Goal: Navigation & Orientation: Find specific page/section

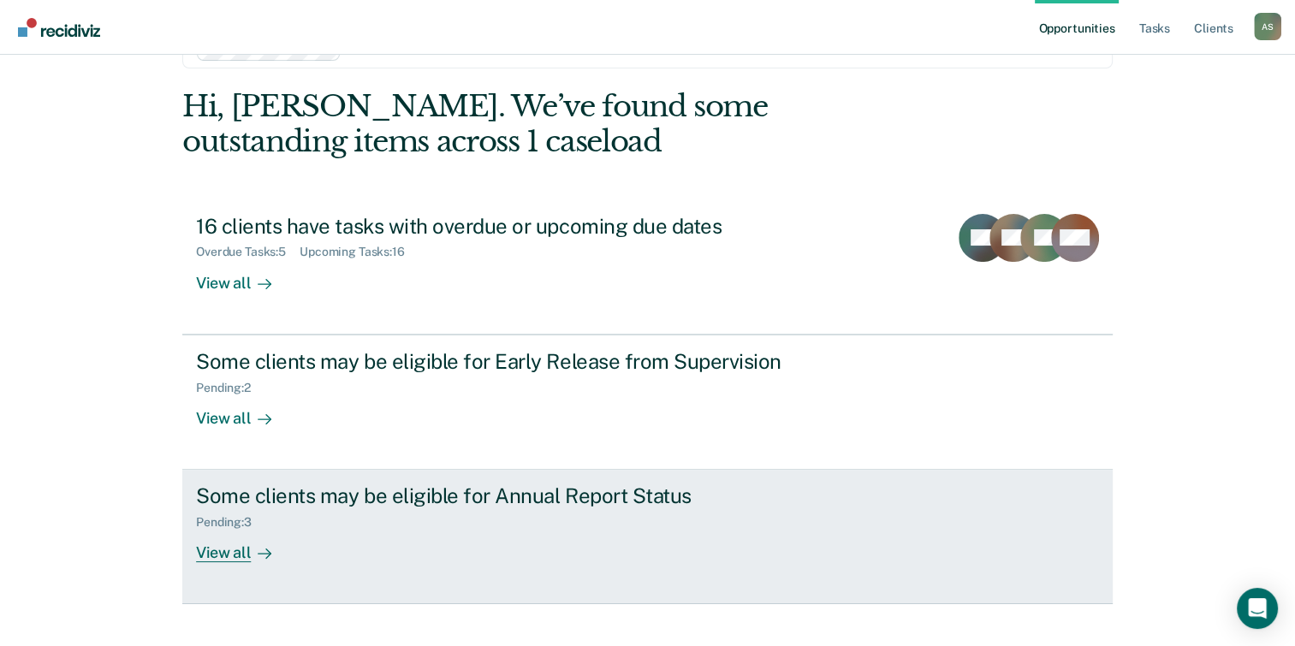
scroll to position [80, 0]
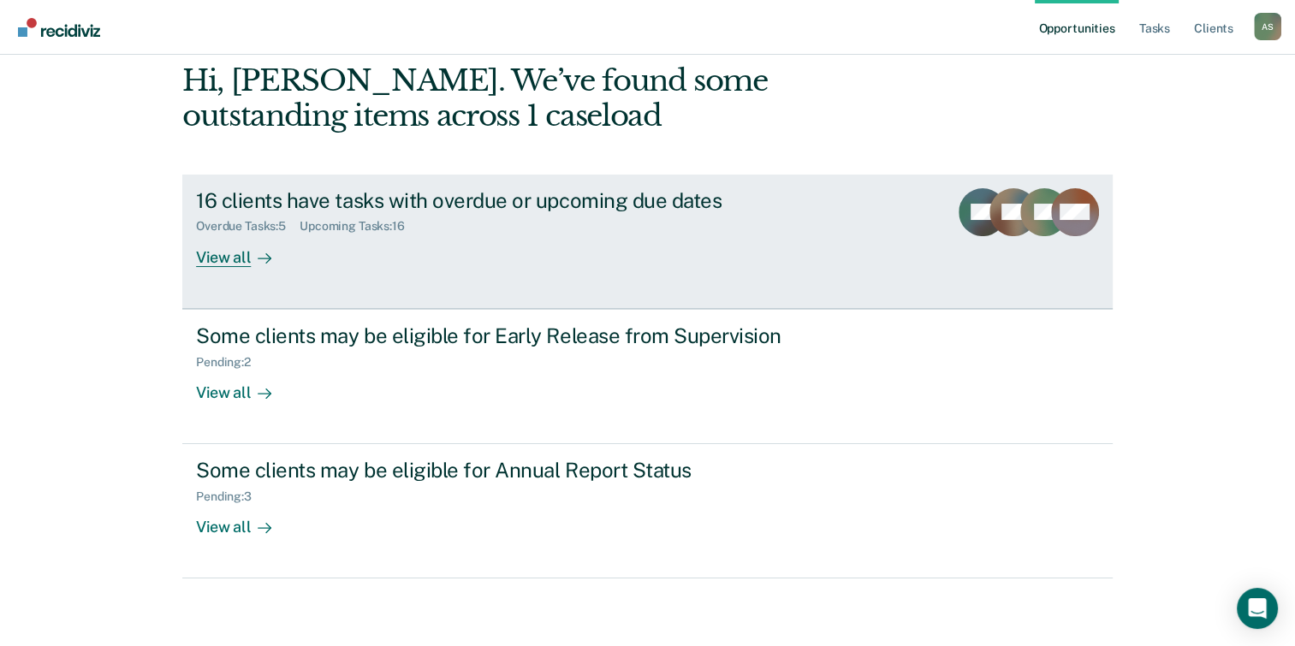
click at [279, 248] on div "View all" at bounding box center [244, 250] width 96 height 33
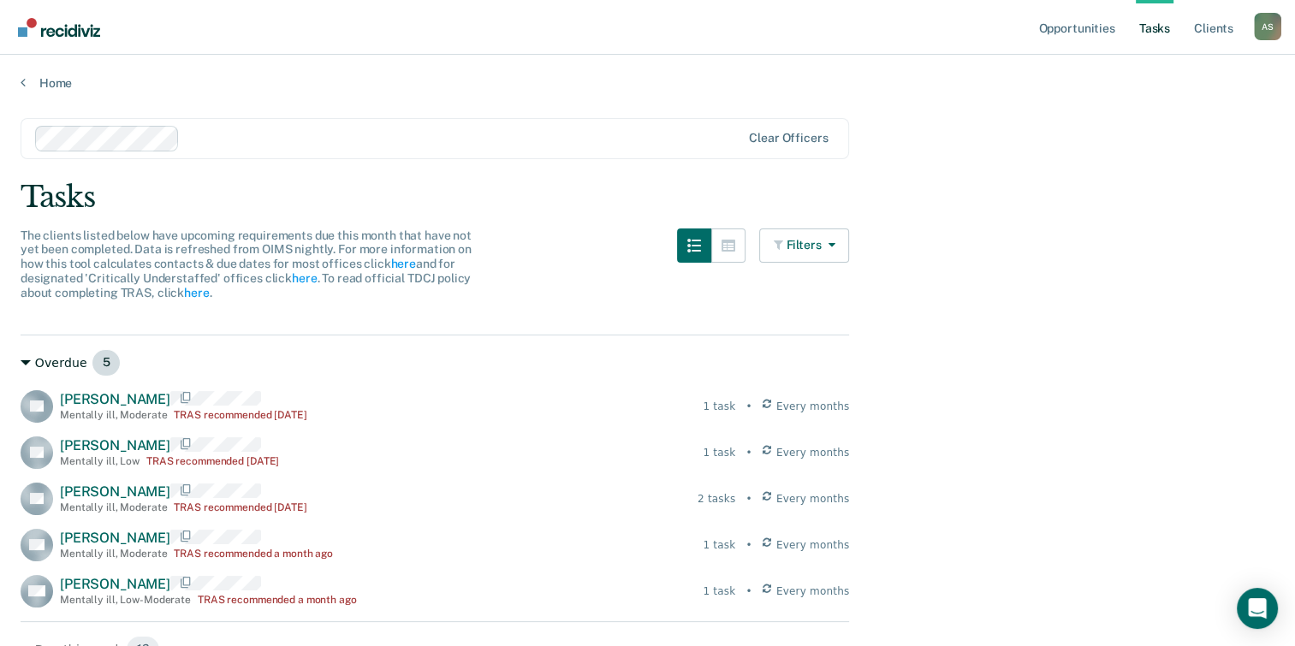
scroll to position [86, 0]
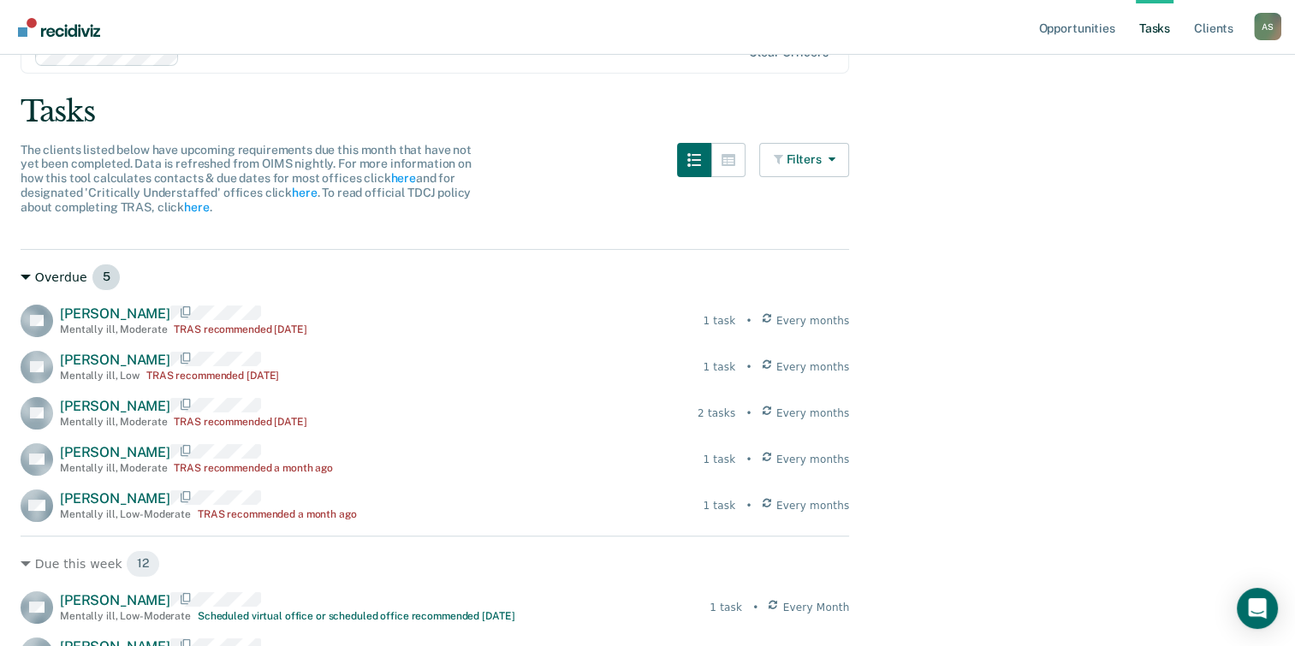
click at [21, 273] on icon at bounding box center [26, 277] width 10 height 10
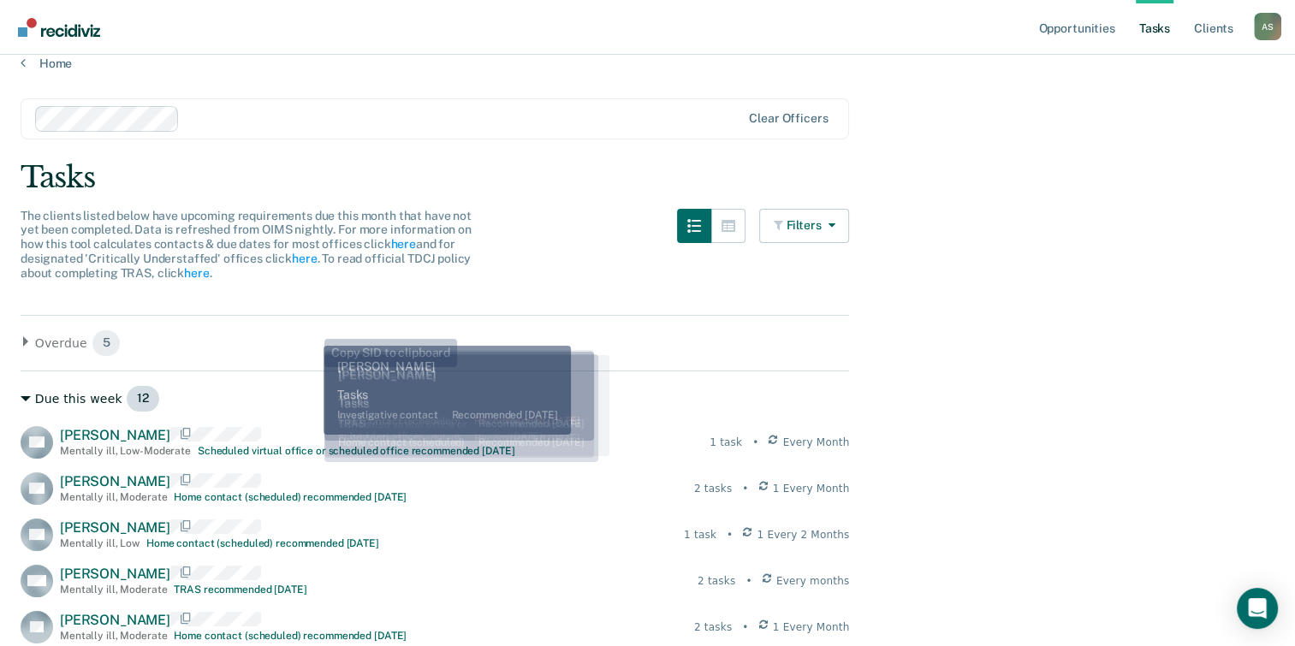
scroll to position [0, 0]
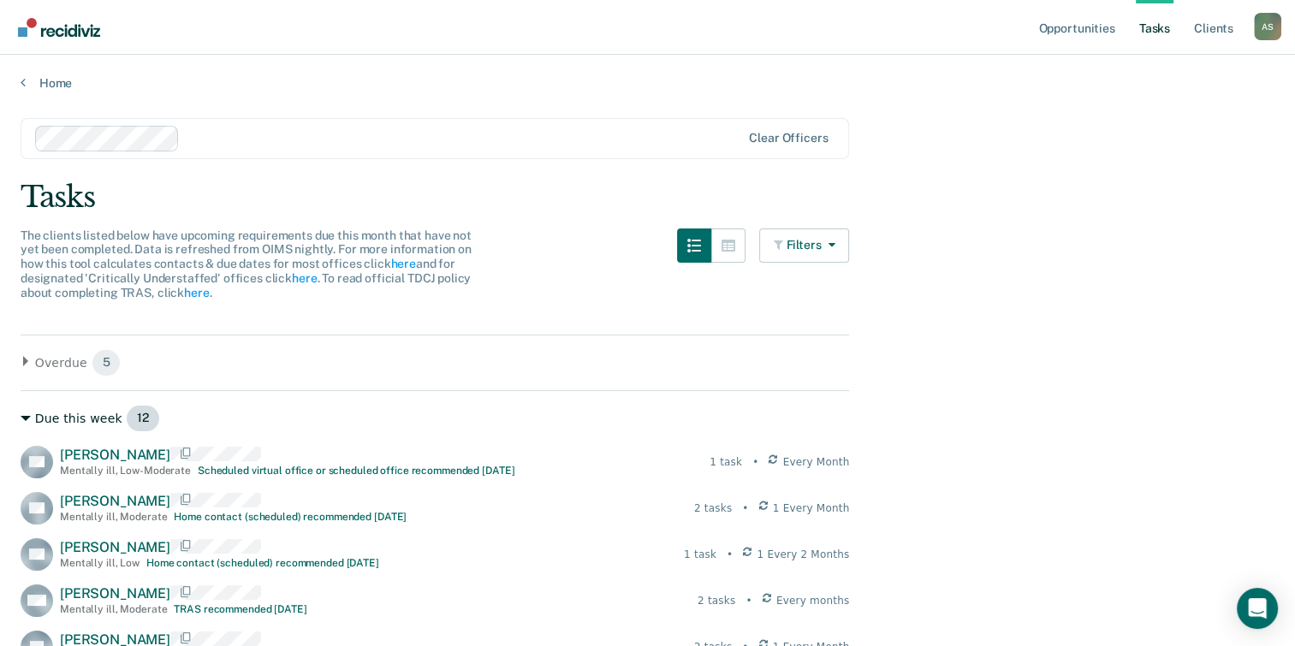
click at [22, 414] on icon at bounding box center [26, 419] width 10 height 10
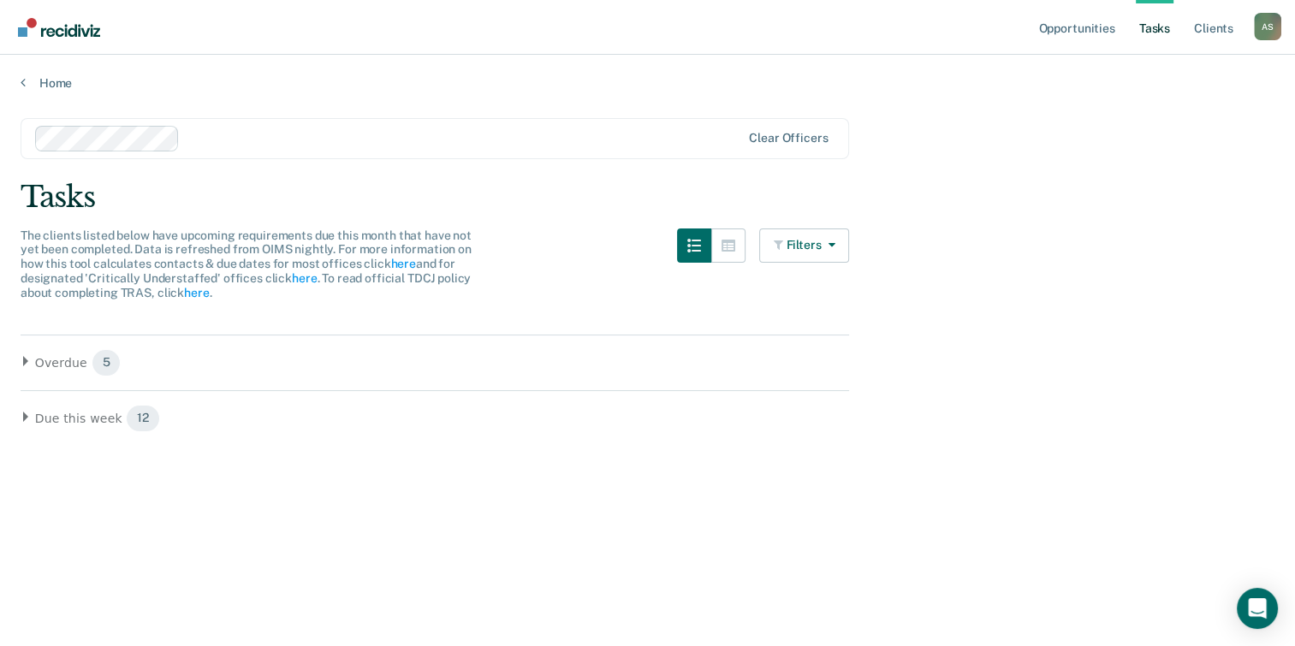
click at [54, 91] on main "Clear officers Tasks The clients listed below have upcoming requirements due th…" at bounding box center [647, 366] width 1295 height 551
click at [55, 83] on link "Home" at bounding box center [648, 82] width 1254 height 15
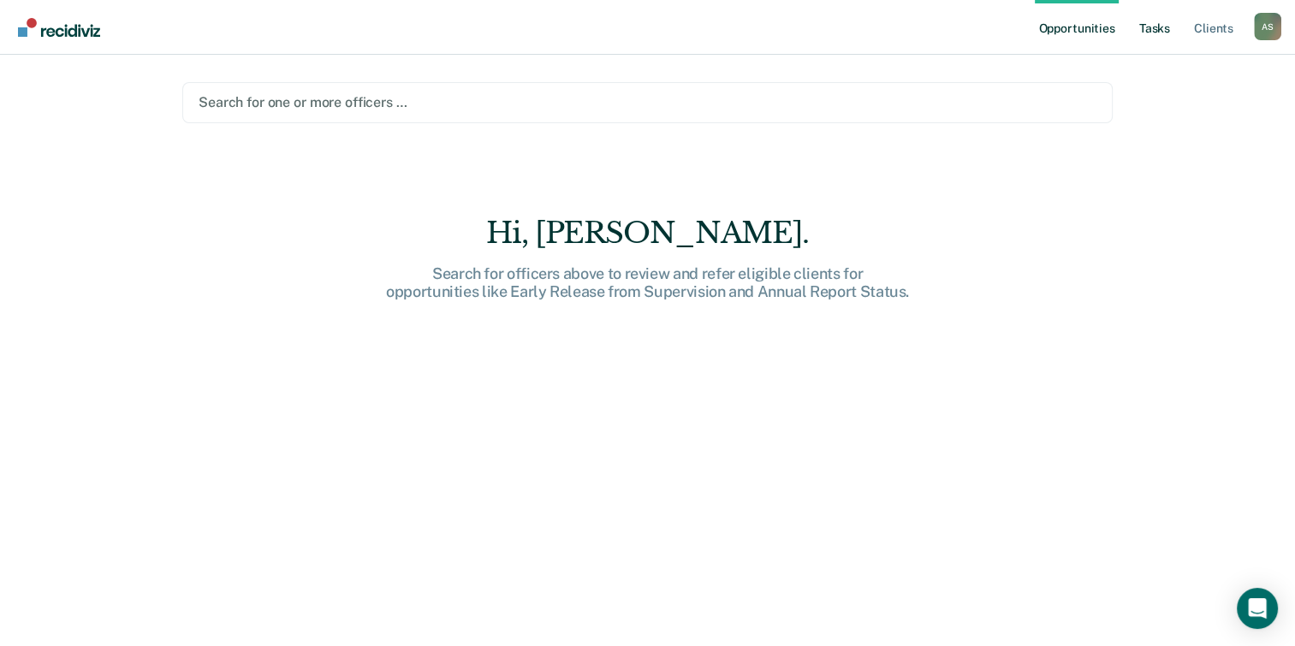
click at [1152, 31] on link "Tasks" at bounding box center [1155, 27] width 38 height 55
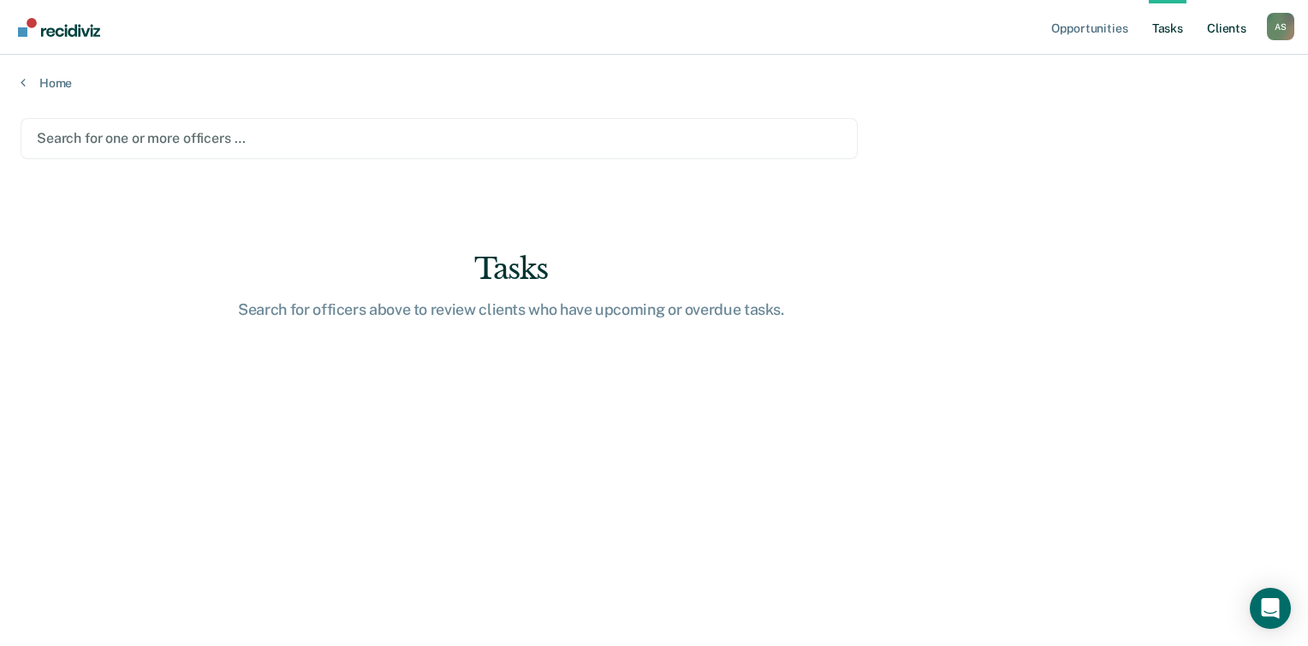
click at [1236, 20] on link "Client s" at bounding box center [1227, 27] width 46 height 55
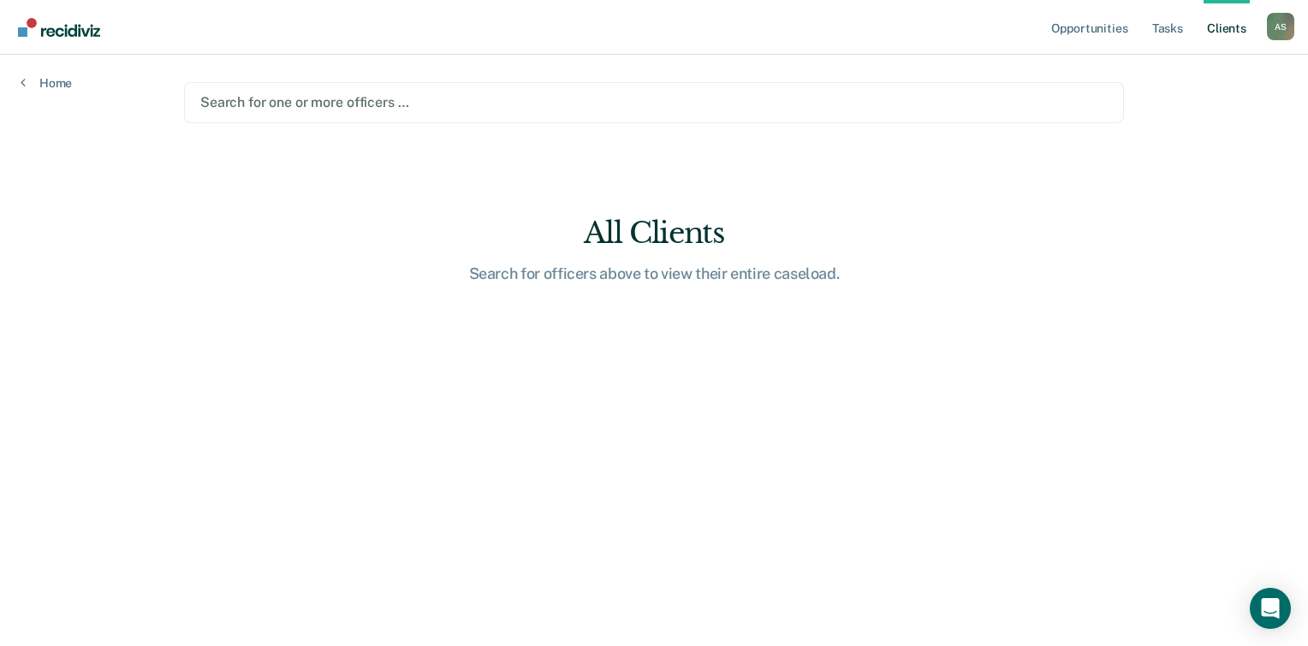
click at [1289, 24] on div "A S" at bounding box center [1280, 26] width 27 height 27
click at [1176, 63] on link "Profile" at bounding box center [1212, 70] width 138 height 15
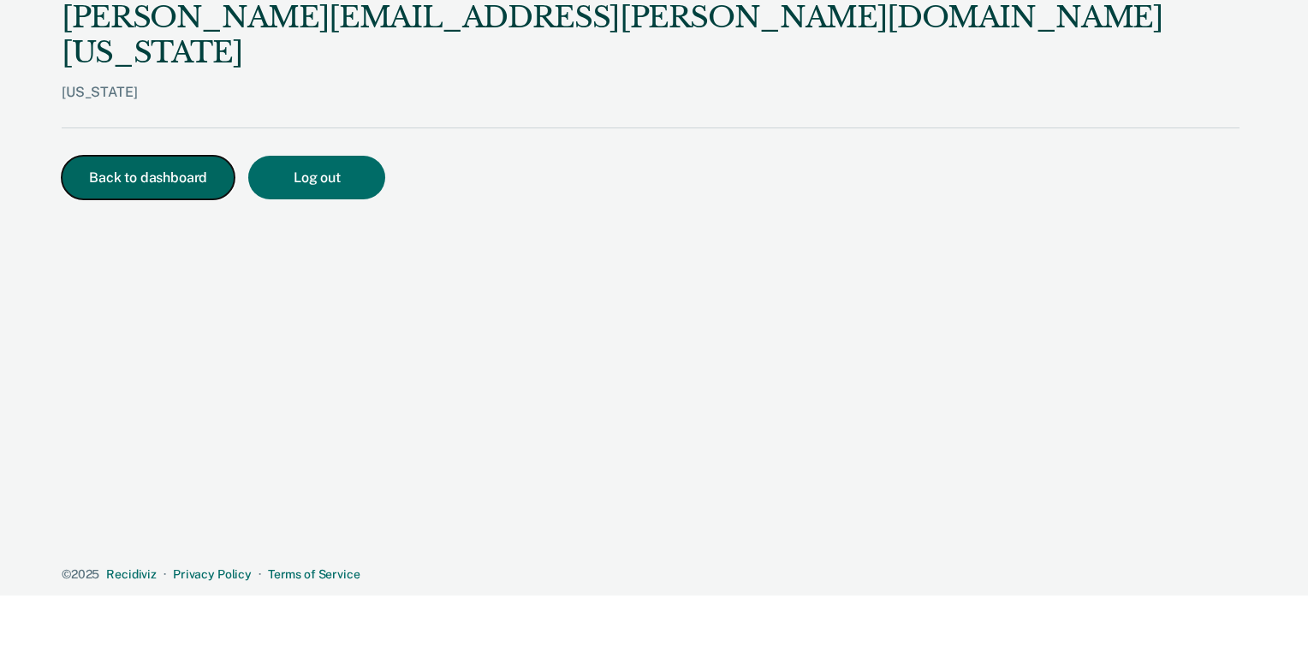
click at [103, 156] on button "Back to dashboard" at bounding box center [148, 178] width 173 height 44
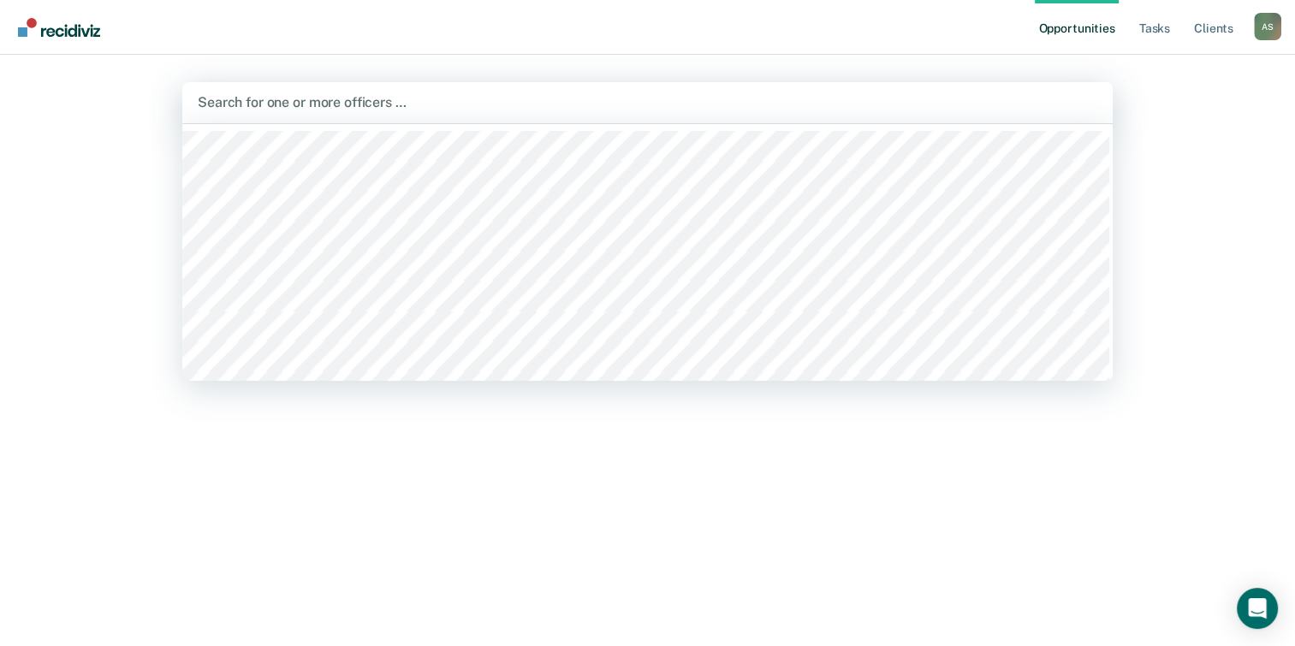
click at [267, 105] on div at bounding box center [648, 102] width 900 height 20
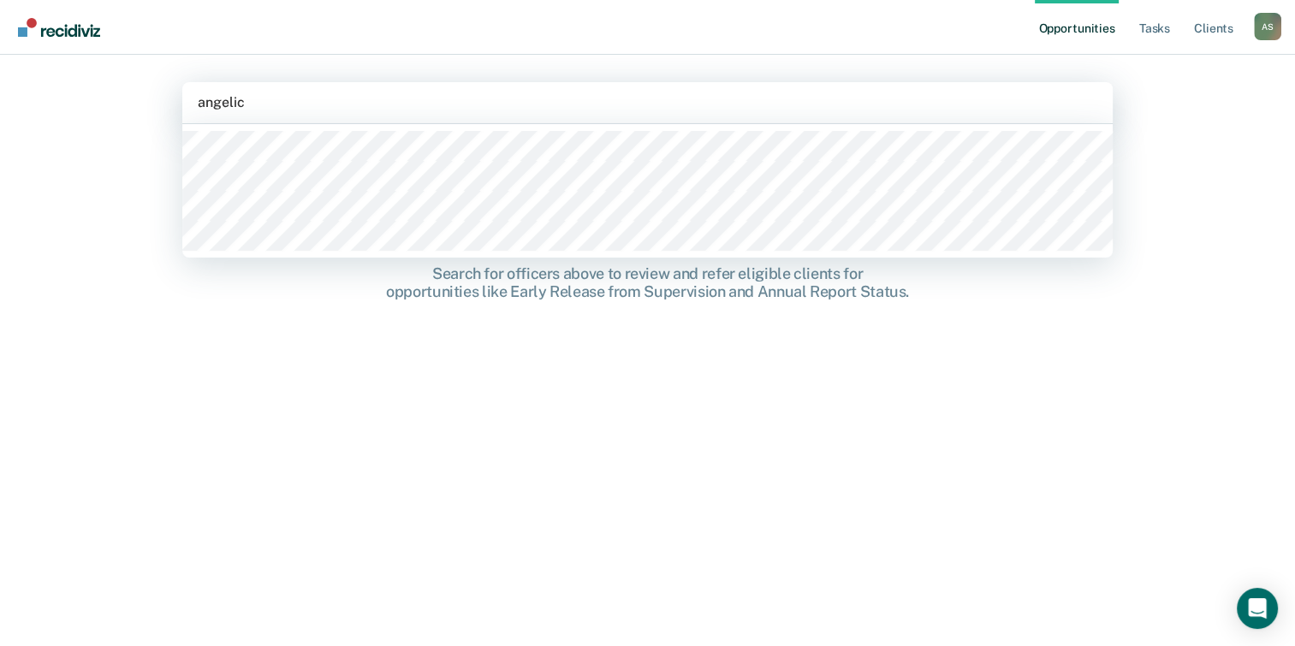
type input "[PERSON_NAME]"
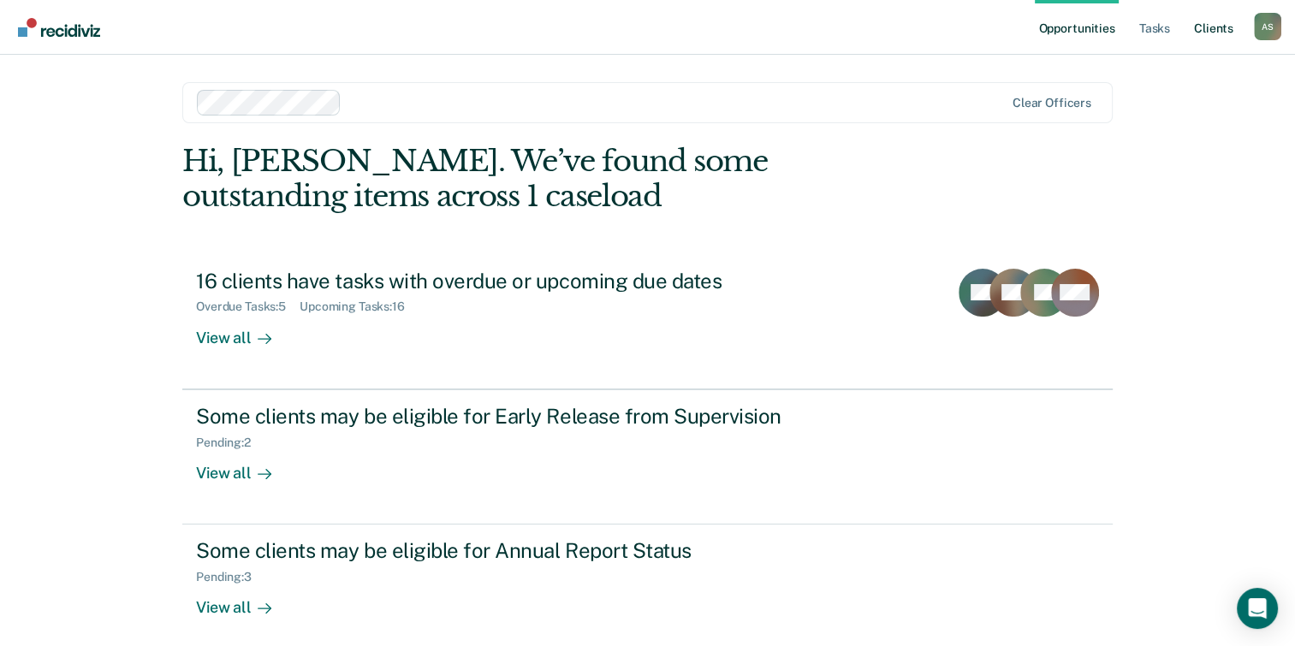
click at [1194, 27] on link "Client s" at bounding box center [1214, 27] width 46 height 55
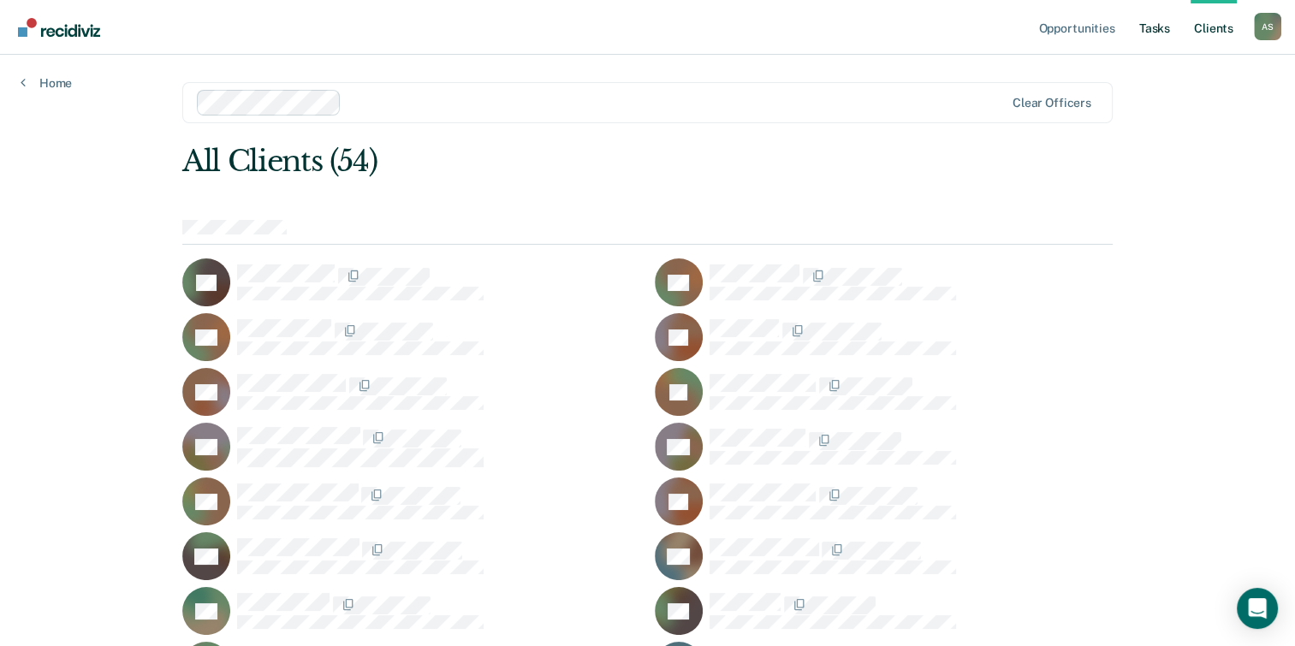
click at [1161, 34] on link "Tasks" at bounding box center [1155, 27] width 38 height 55
